Goal: Transaction & Acquisition: Obtain resource

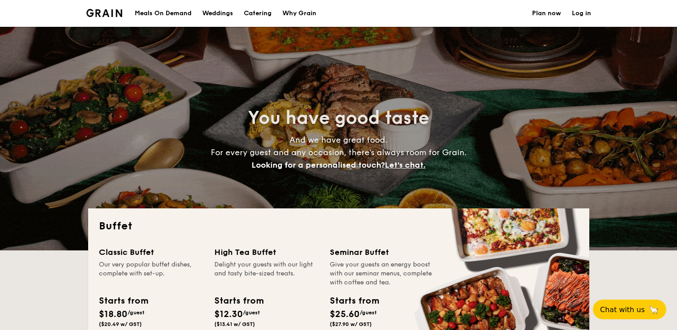
select select
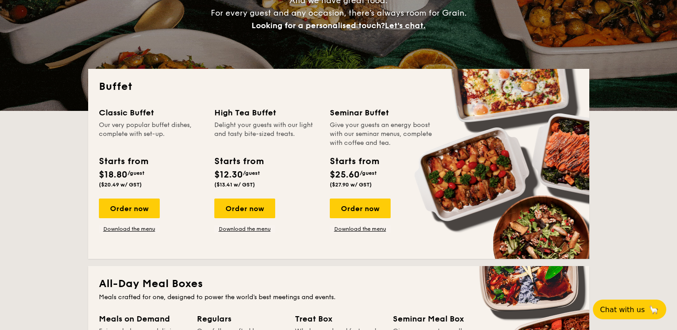
scroll to position [134, 0]
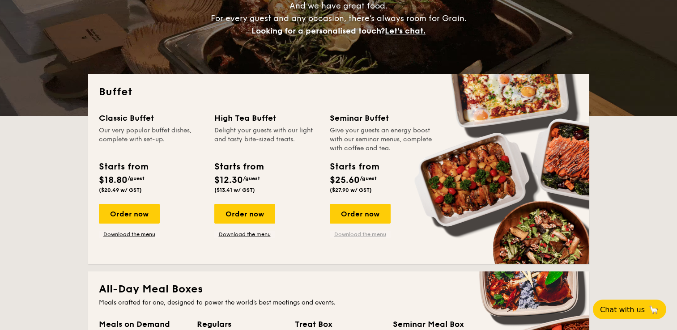
click at [351, 234] on link "Download the menu" at bounding box center [360, 234] width 61 height 7
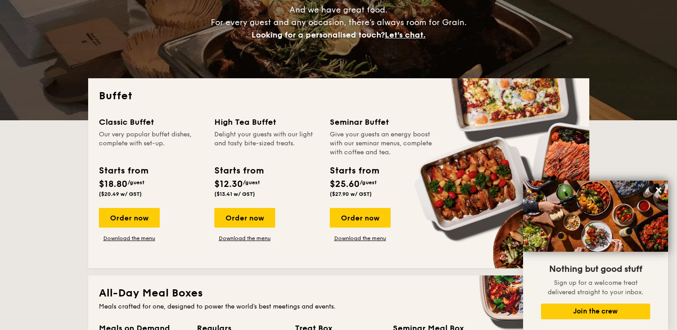
scroll to position [90, 0]
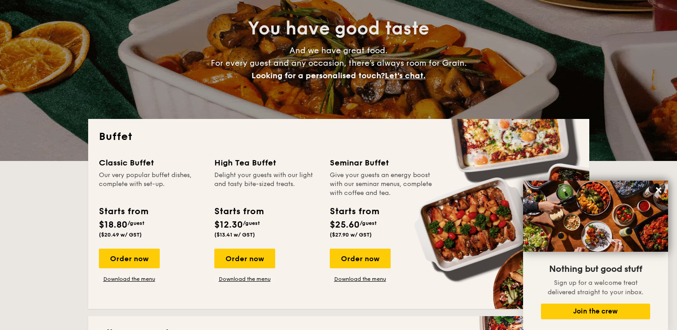
drag, startPoint x: 659, startPoint y: 189, endPoint x: 475, endPoint y: 142, distance: 189.3
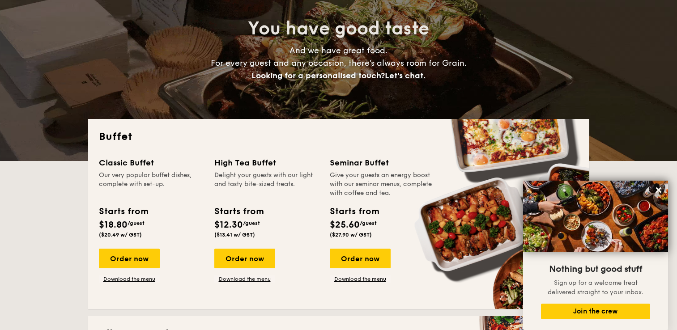
click at [659, 188] on icon at bounding box center [659, 190] width 8 height 8
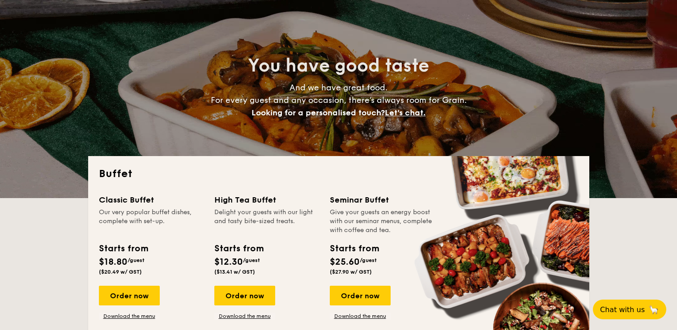
scroll to position [0, 0]
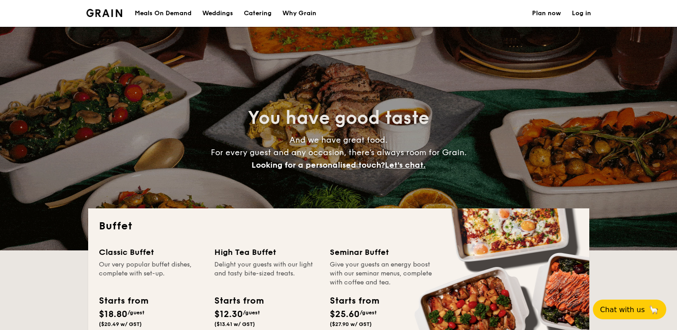
click at [261, 13] on h1 "Catering" at bounding box center [258, 13] width 28 height 27
click at [167, 12] on div "Meals On Demand" at bounding box center [163, 13] width 57 height 27
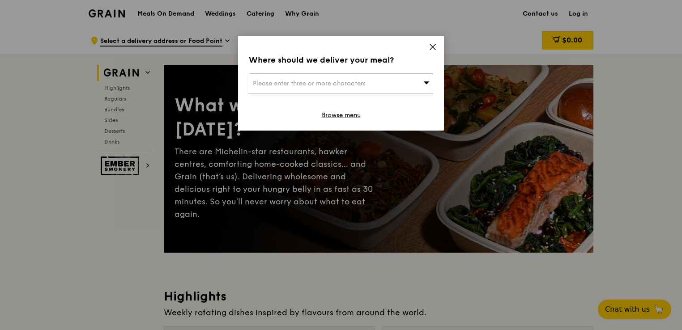
click at [430, 45] on icon at bounding box center [432, 46] width 5 height 5
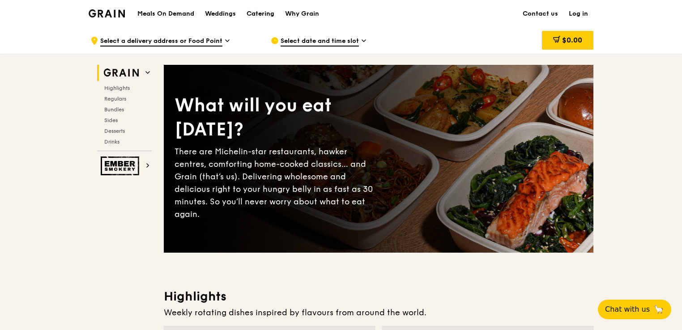
click at [262, 13] on div "Catering" at bounding box center [261, 13] width 28 height 27
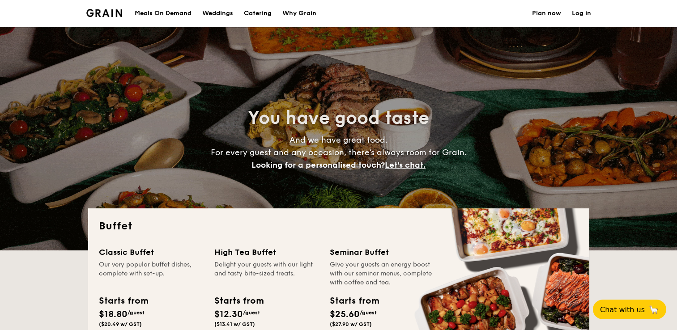
select select
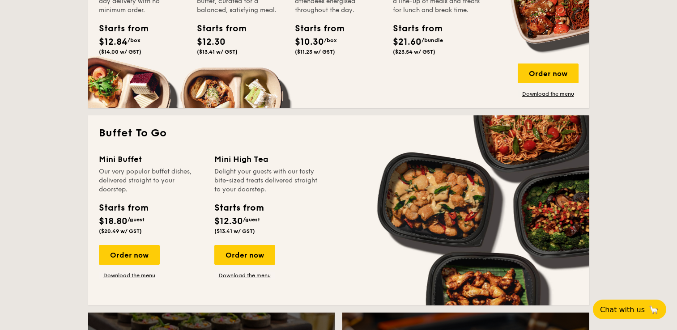
scroll to position [492, 0]
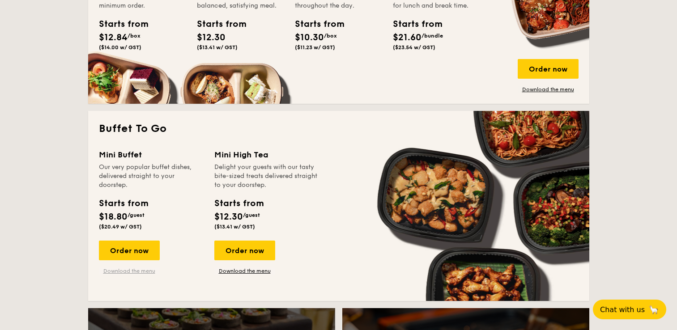
click at [131, 272] on link "Download the menu" at bounding box center [129, 271] width 61 height 7
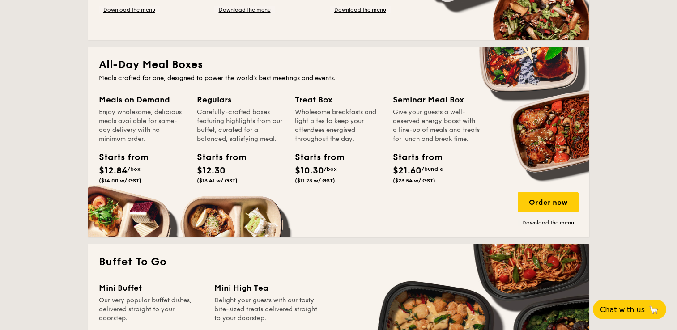
scroll to position [358, 0]
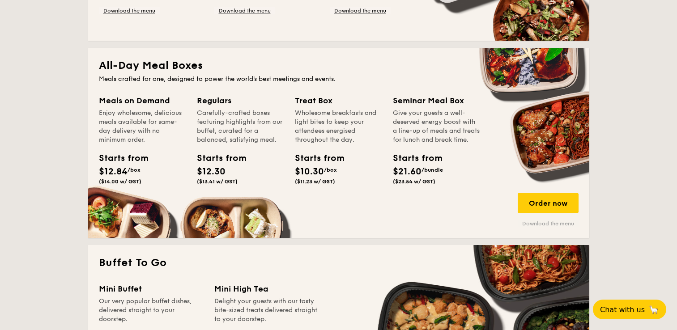
click at [535, 222] on link "Download the menu" at bounding box center [548, 223] width 61 height 7
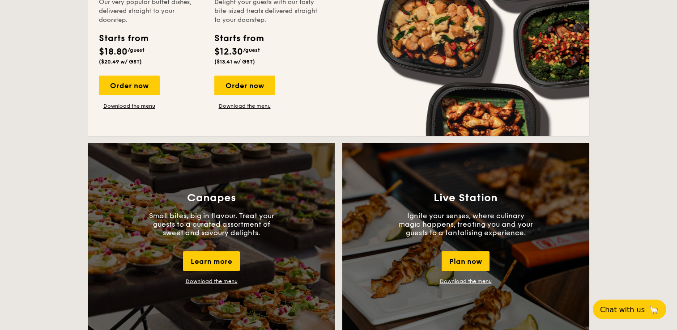
scroll to position [671, 0]
